Goal: Navigation & Orientation: Find specific page/section

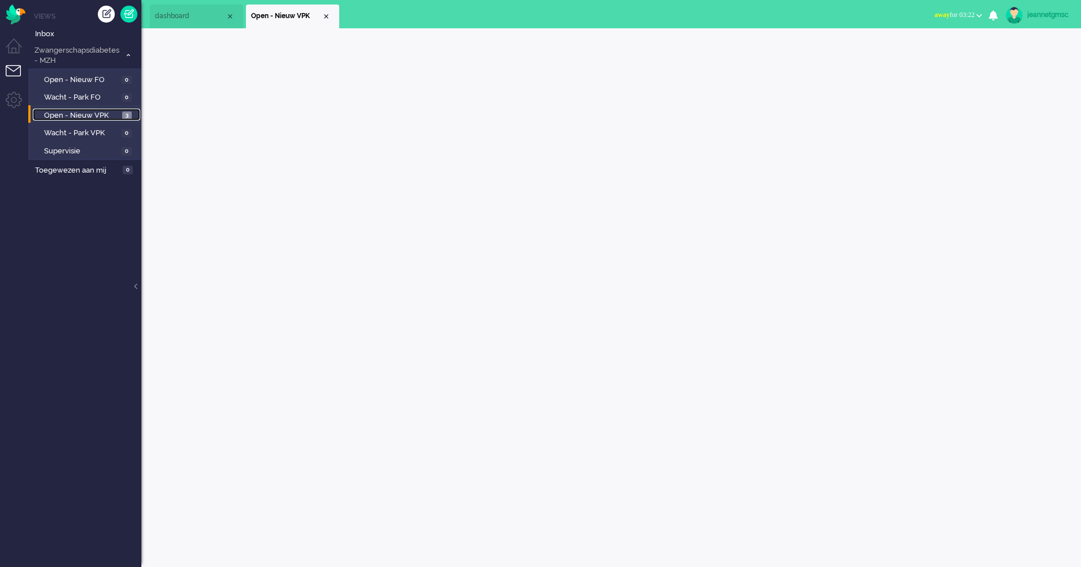
click at [122, 115] on link "Open - Nieuw VPK 3" at bounding box center [86, 115] width 107 height 12
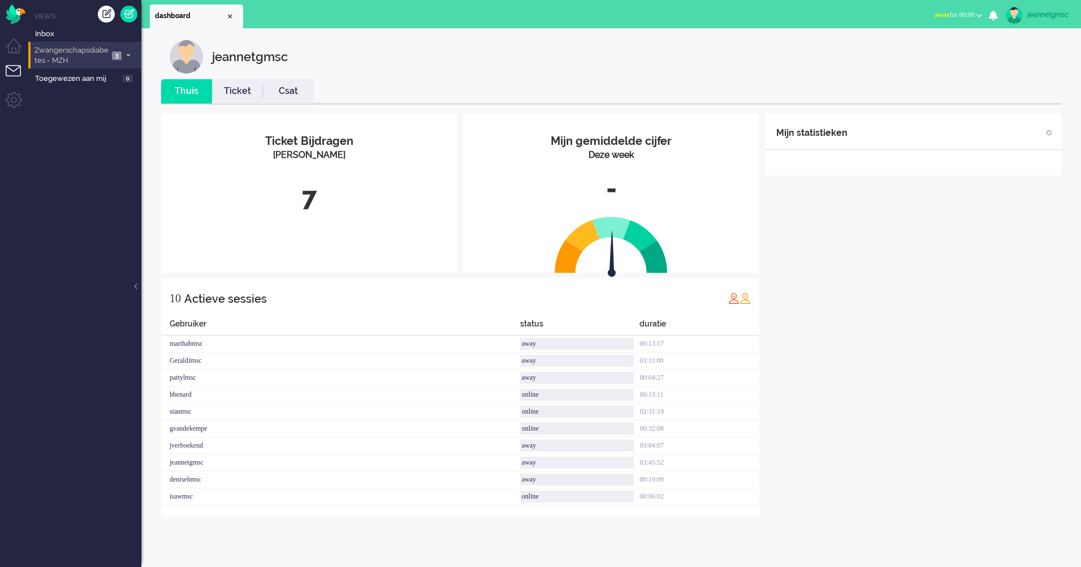
click at [119, 58] on span "3" at bounding box center [117, 55] width 10 height 8
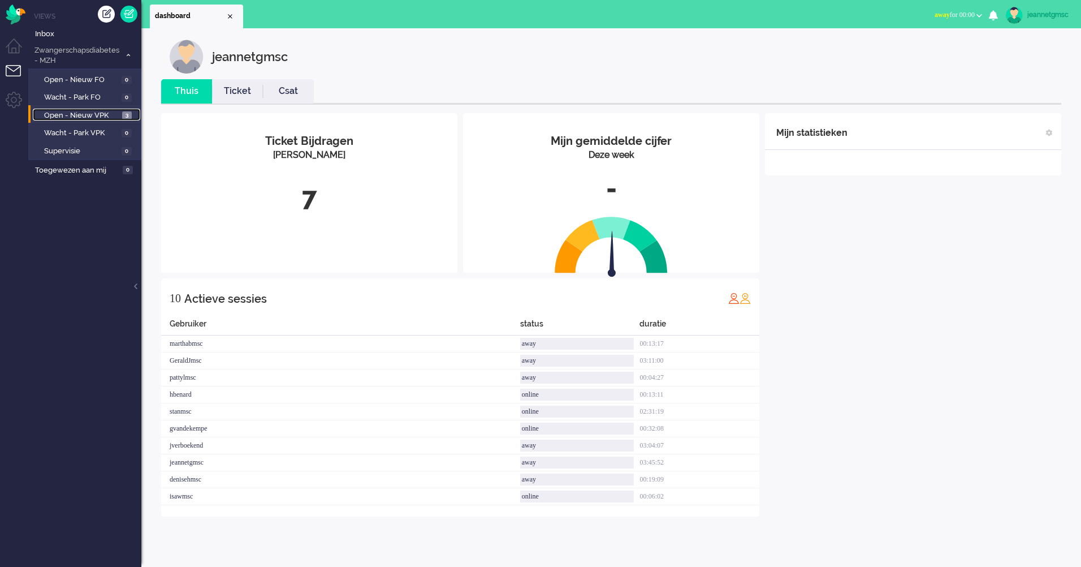
click at [87, 114] on span "Open - Nieuw VPK" at bounding box center [81, 115] width 75 height 11
